Goal: Navigation & Orientation: Find specific page/section

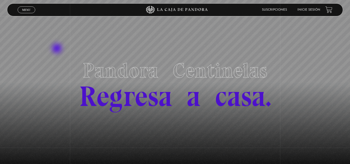
click at [68, 55] on section "Pandora Centinelas Regresa a casa." at bounding box center [175, 82] width 350 height 164
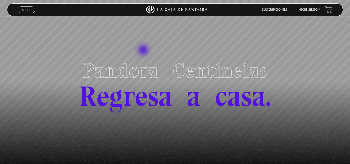
click at [144, 51] on section "Pandora Centinelas Regresa a casa." at bounding box center [175, 82] width 350 height 164
click at [141, 105] on span "Regresa a casa." at bounding box center [175, 96] width 192 height 34
click at [165, 96] on span "Regresa a casa." at bounding box center [175, 96] width 192 height 34
click at [30, 7] on link "Menu Cerrar" at bounding box center [27, 9] width 18 height 7
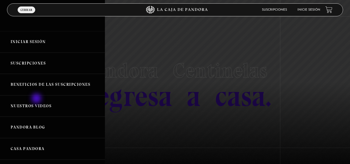
click at [37, 100] on link "Nuestros Videos" at bounding box center [52, 106] width 105 height 22
